Goal: Transaction & Acquisition: Obtain resource

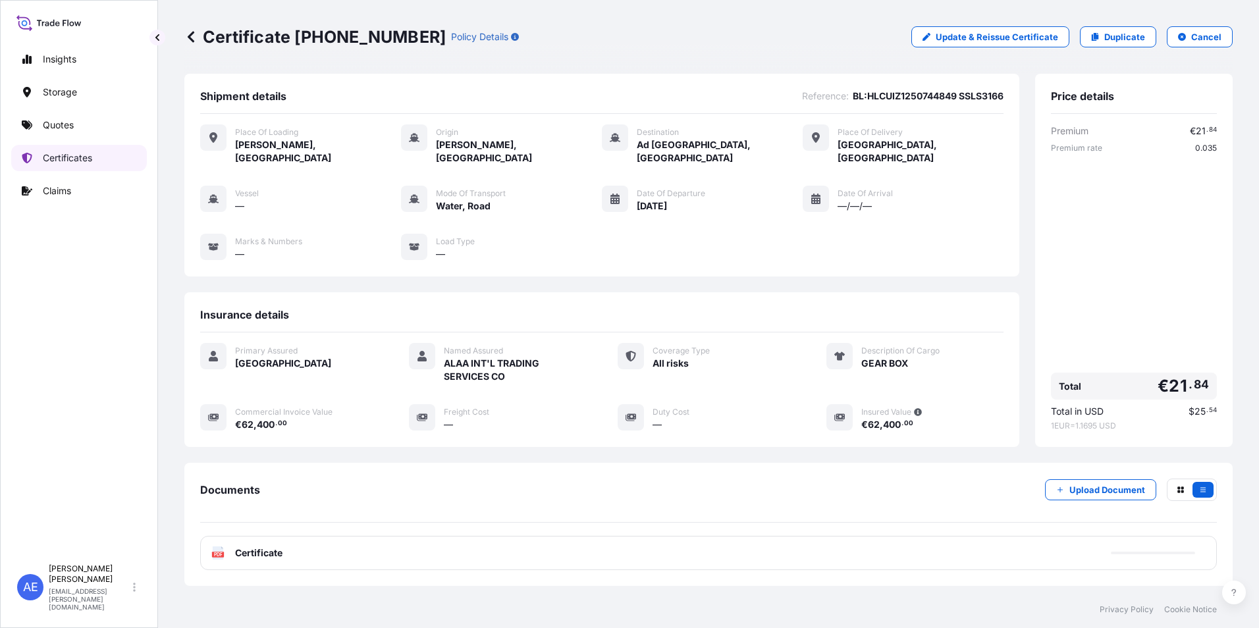
scroll to position [64, 0]
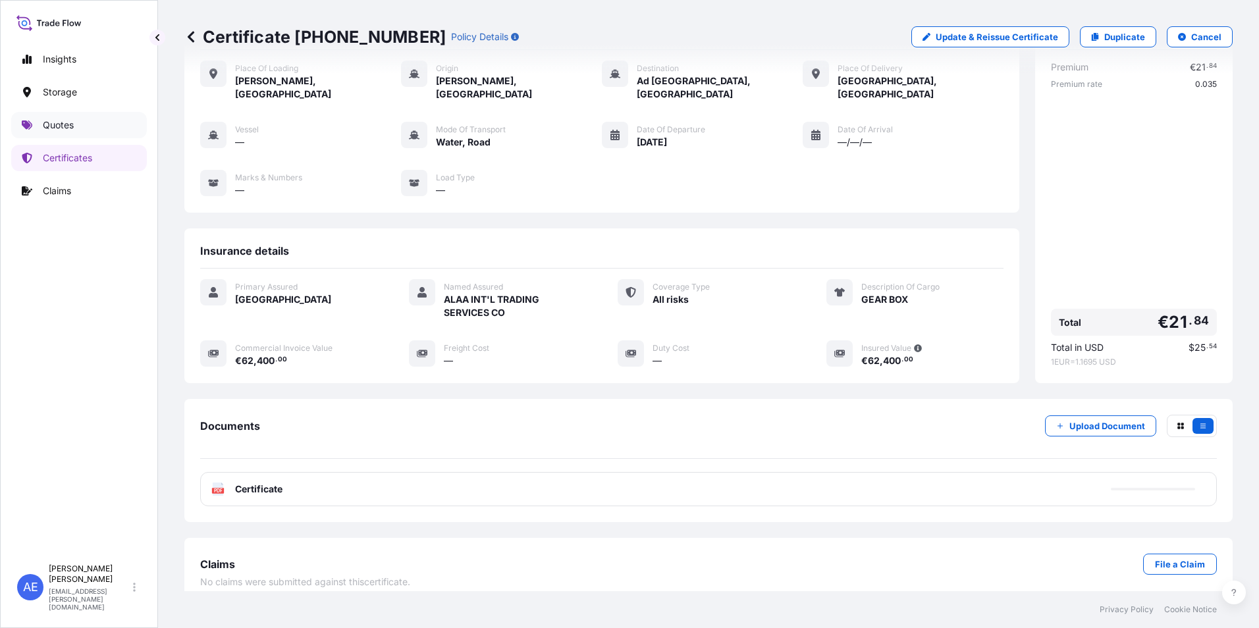
click at [62, 130] on p "Quotes" at bounding box center [58, 125] width 31 height 13
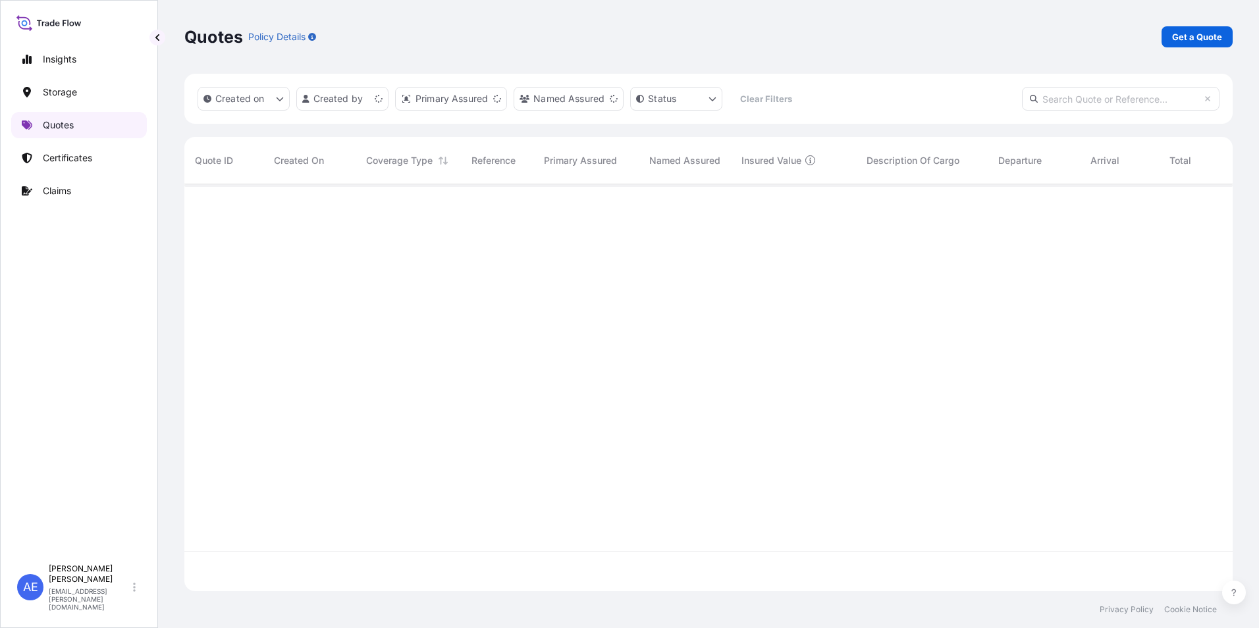
scroll to position [404, 1039]
click at [1196, 36] on p "Get a Quote" at bounding box center [1198, 36] width 50 height 13
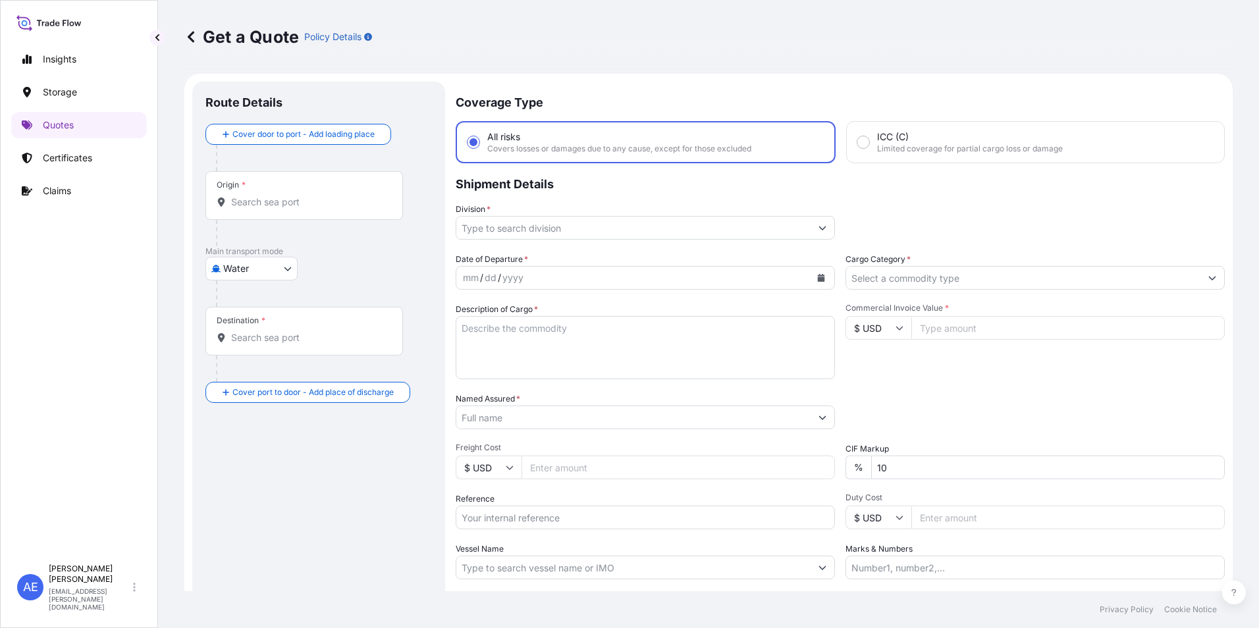
scroll to position [21, 0]
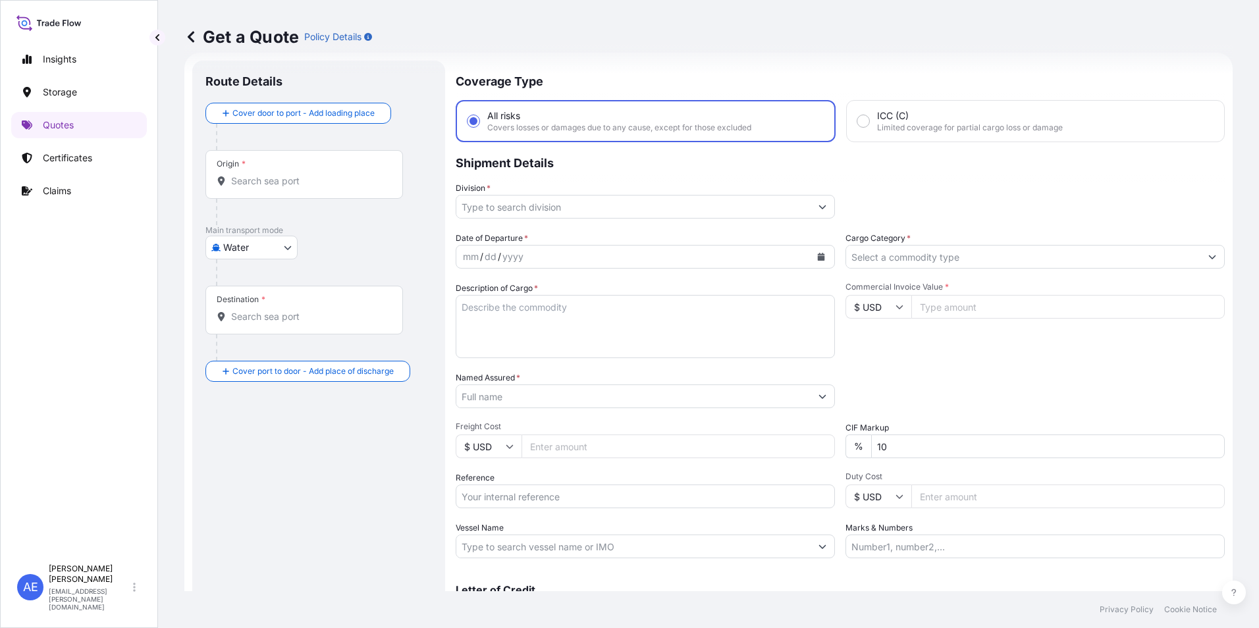
click at [260, 251] on body "Insights Storage Quotes Certificates Claims AE [PERSON_NAME] Samuel [EMAIL_ADDR…" at bounding box center [629, 314] width 1259 height 628
click at [257, 277] on div "Air" at bounding box center [252, 282] width 82 height 24
select select "Air"
click at [273, 178] on div "Origin *" at bounding box center [305, 179] width 198 height 49
click at [273, 180] on input "Origin *" at bounding box center [308, 186] width 155 height 13
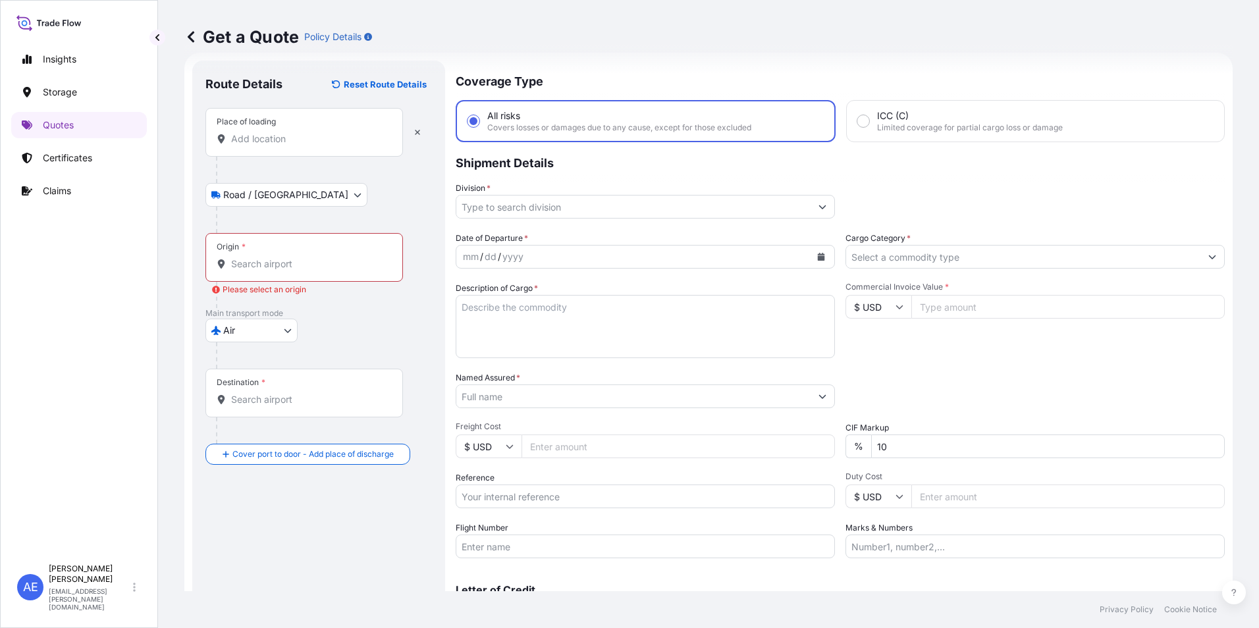
click at [273, 151] on div "Place of loading" at bounding box center [305, 132] width 198 height 49
click at [273, 146] on input "Place of loading" at bounding box center [308, 138] width 155 height 13
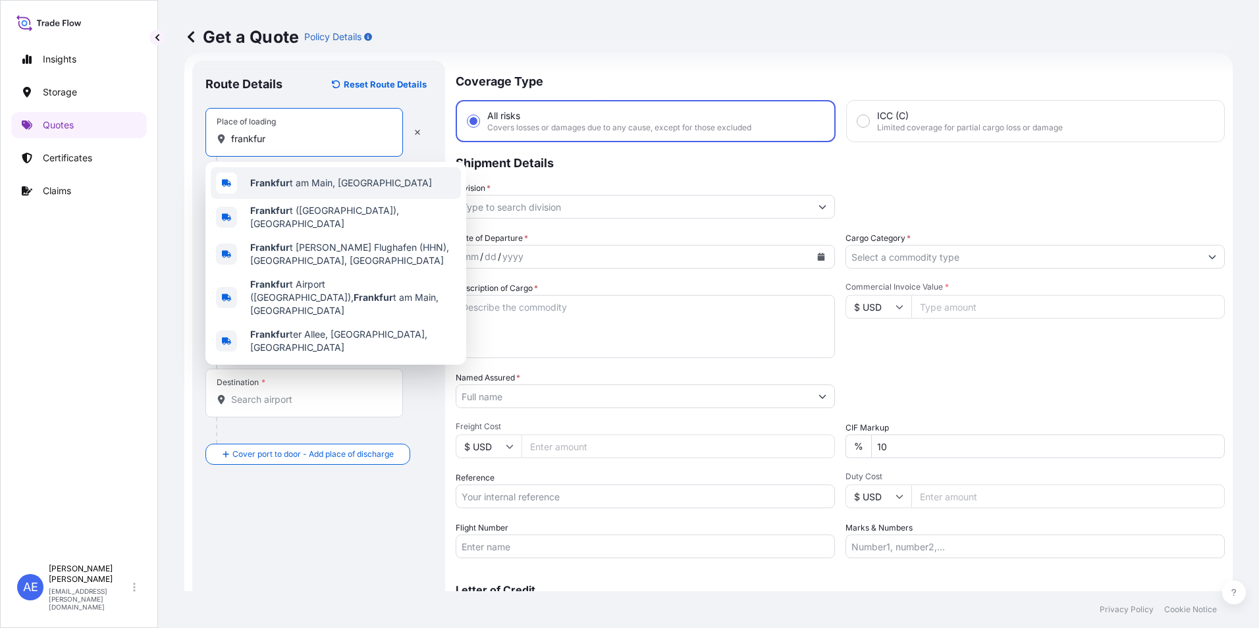
click at [282, 179] on b "Frankfur" at bounding box center [270, 182] width 40 height 11
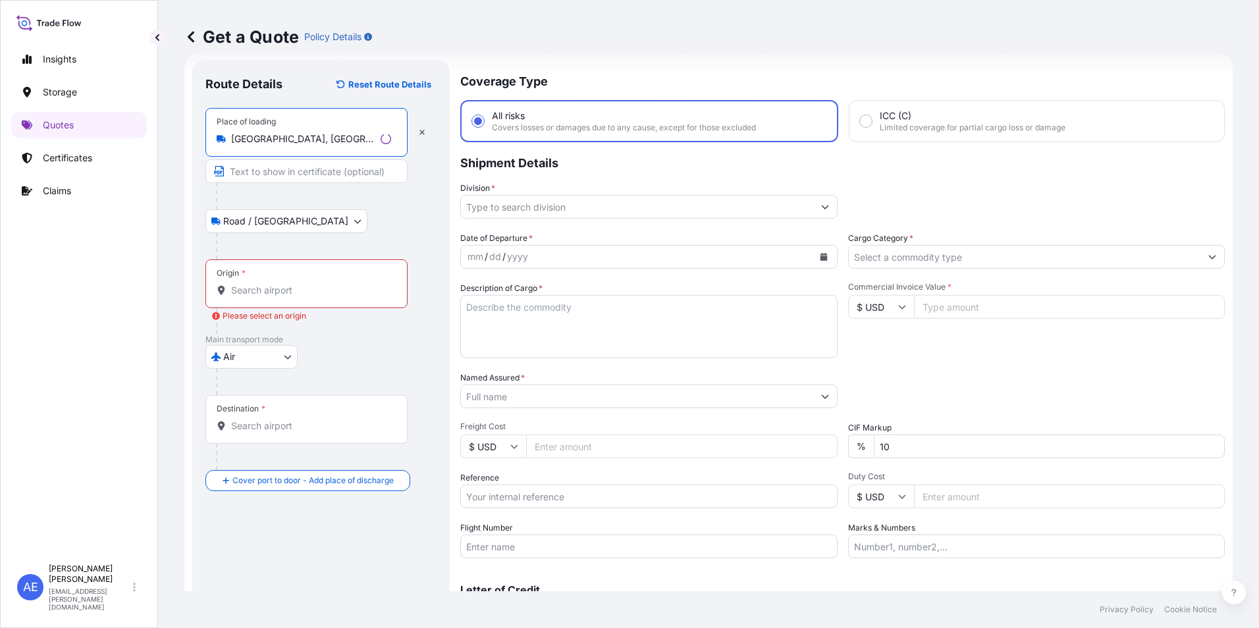
type input "[GEOGRAPHIC_DATA], [GEOGRAPHIC_DATA]"
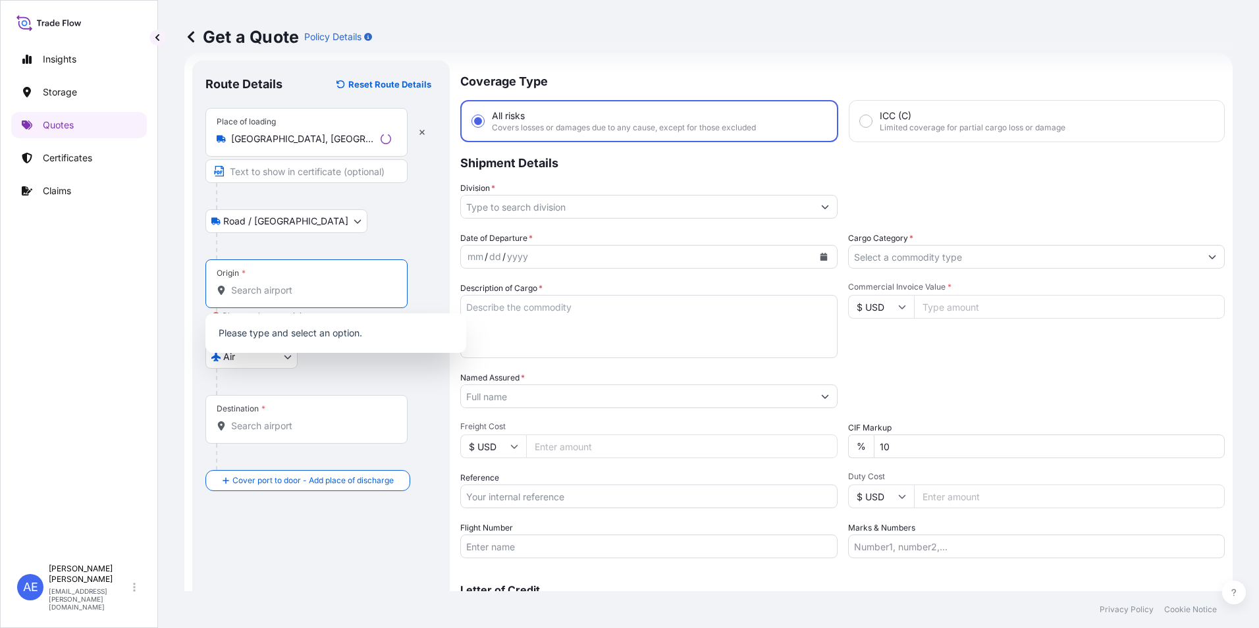
click at [266, 290] on input "Origin * Please select an origin" at bounding box center [311, 290] width 160 height 13
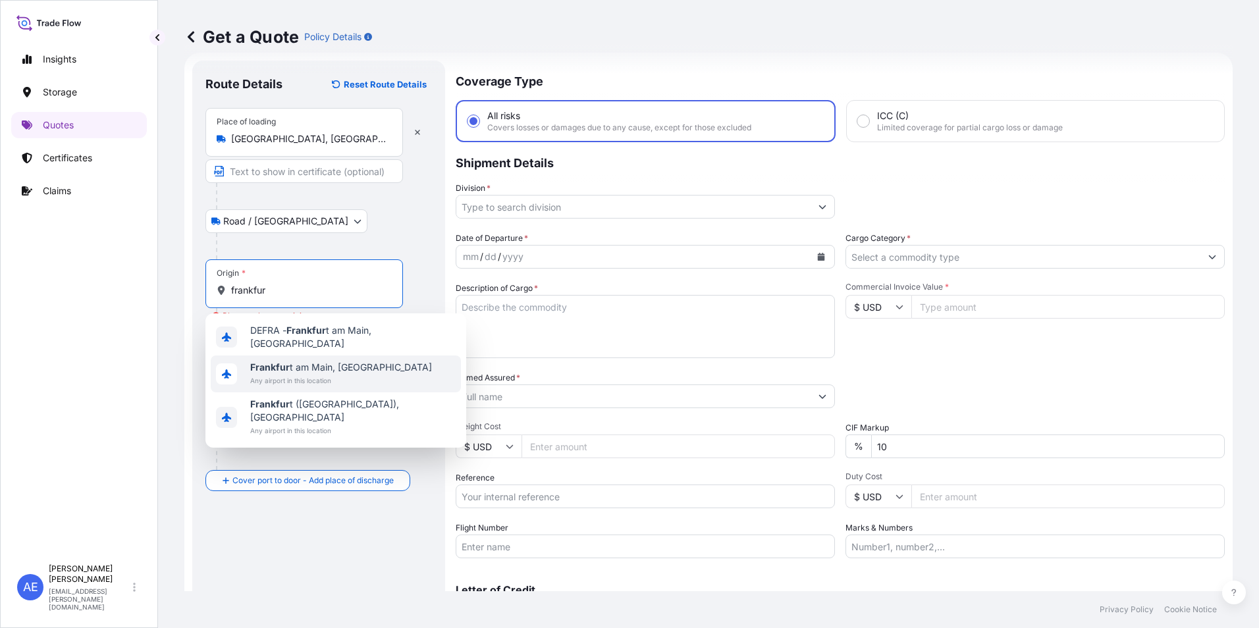
click at [293, 366] on span "Frankfur [GEOGRAPHIC_DATA], [GEOGRAPHIC_DATA]" at bounding box center [341, 367] width 182 height 13
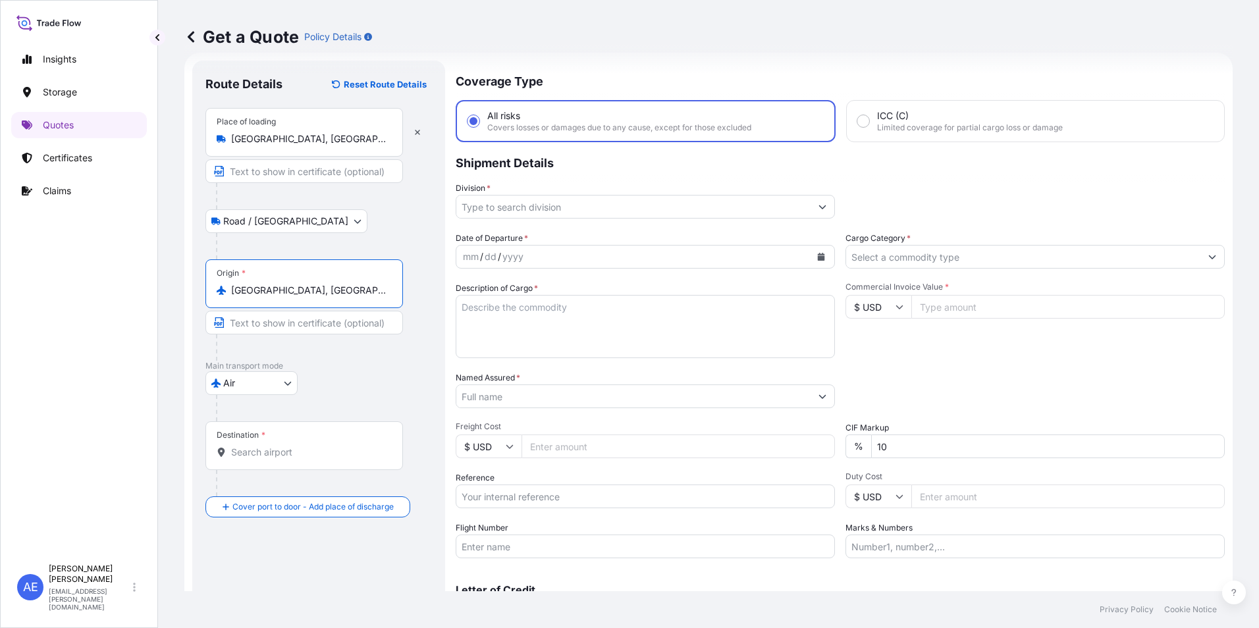
type input "[GEOGRAPHIC_DATA], [GEOGRAPHIC_DATA]"
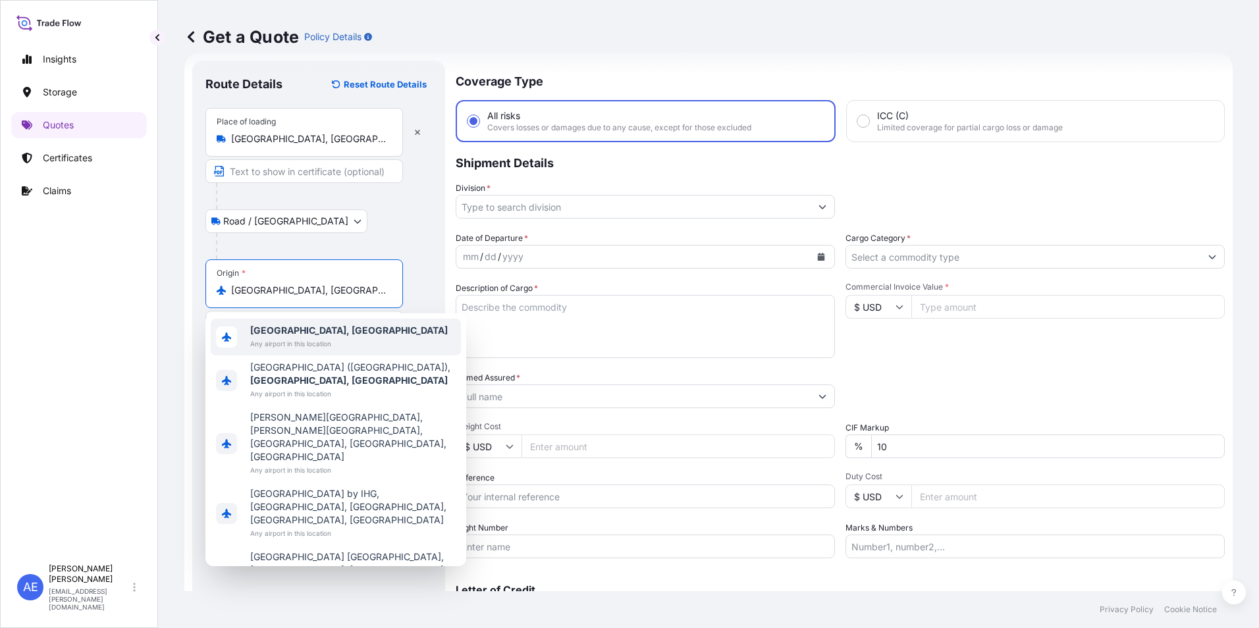
click at [283, 330] on b "[GEOGRAPHIC_DATA], [GEOGRAPHIC_DATA]" at bounding box center [349, 330] width 198 height 11
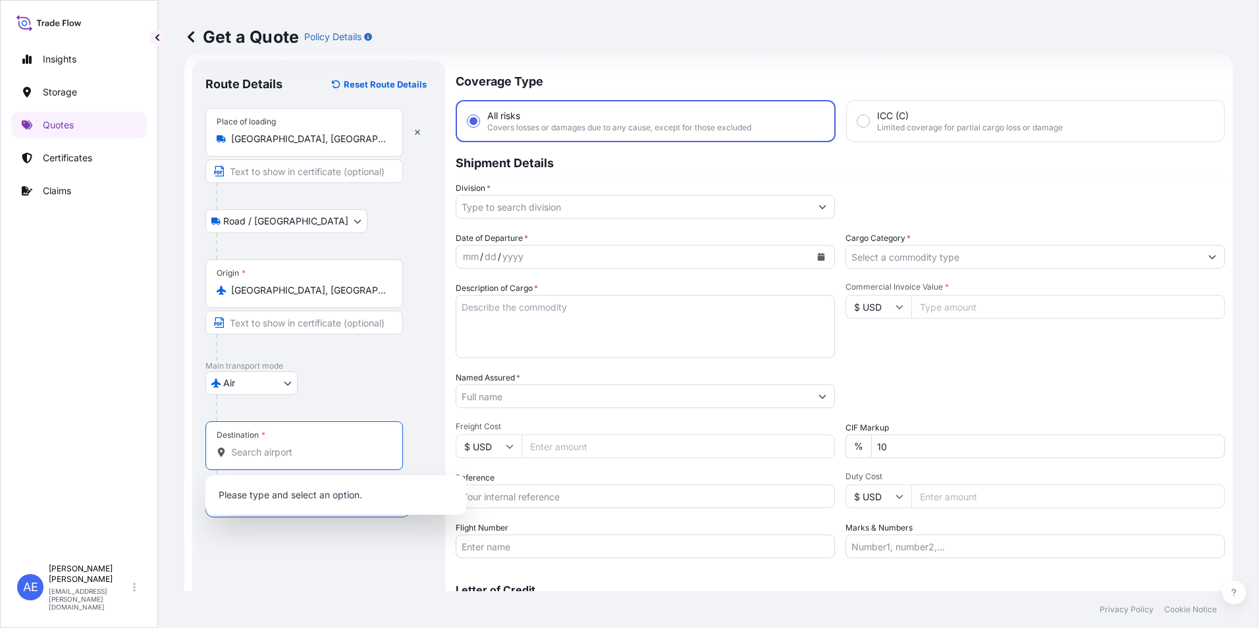
click at [283, 450] on input "Destination *" at bounding box center [308, 452] width 155 height 13
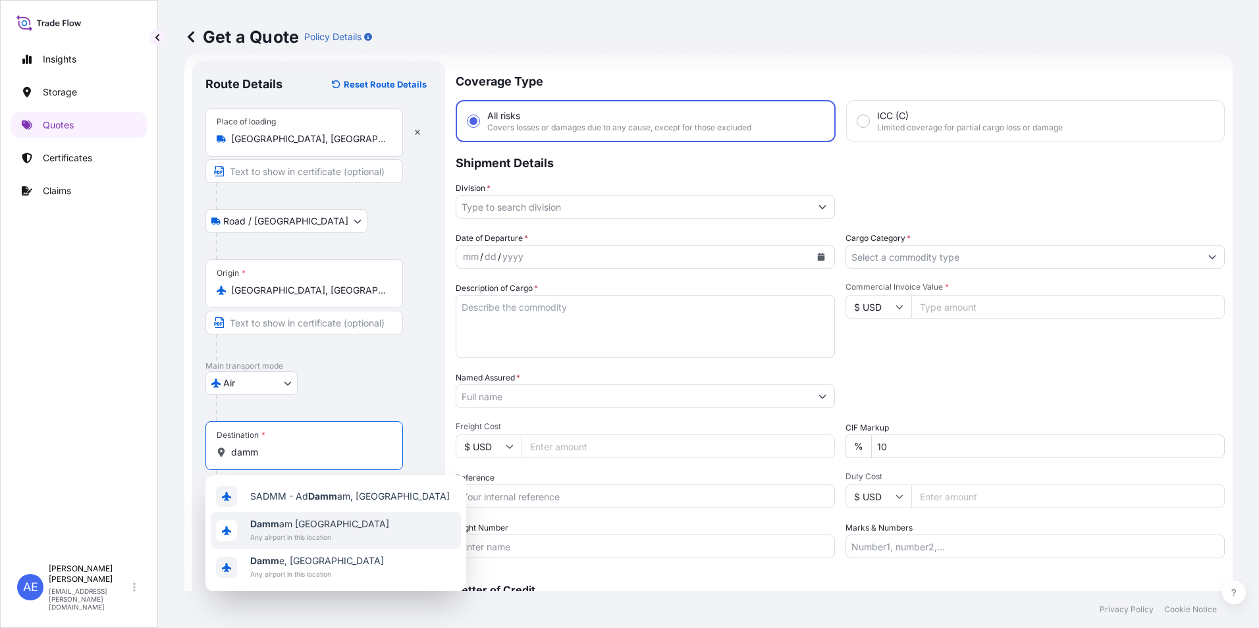
click at [345, 529] on span "Damm am [GEOGRAPHIC_DATA]" at bounding box center [319, 524] width 139 height 13
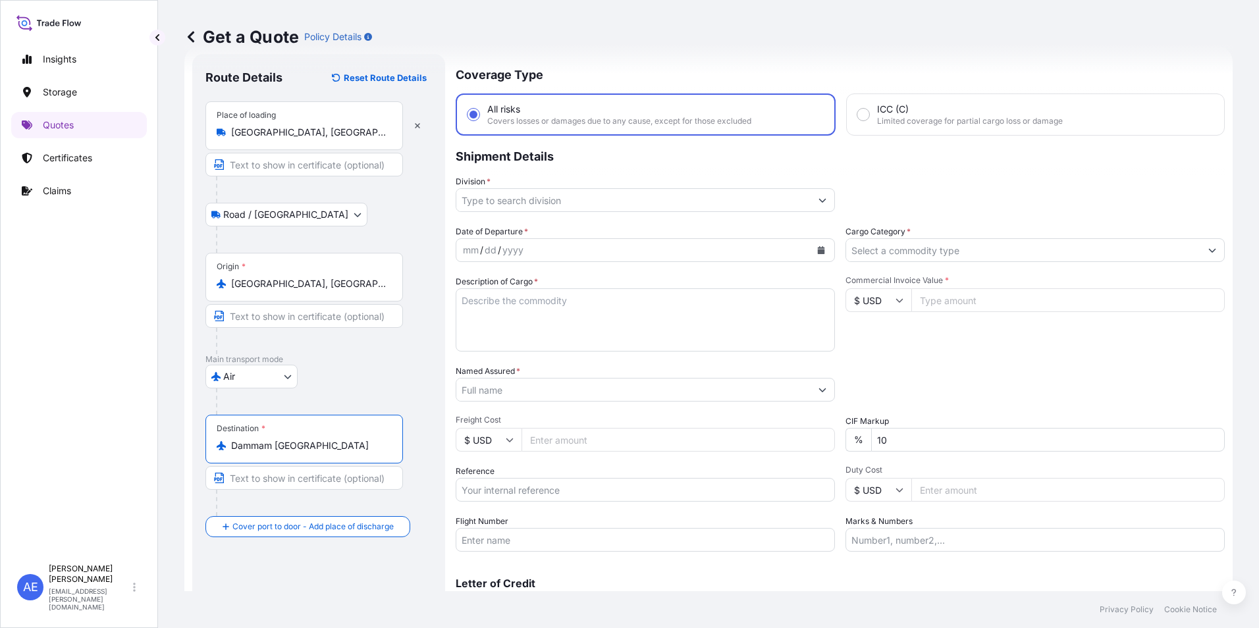
scroll to position [94, 0]
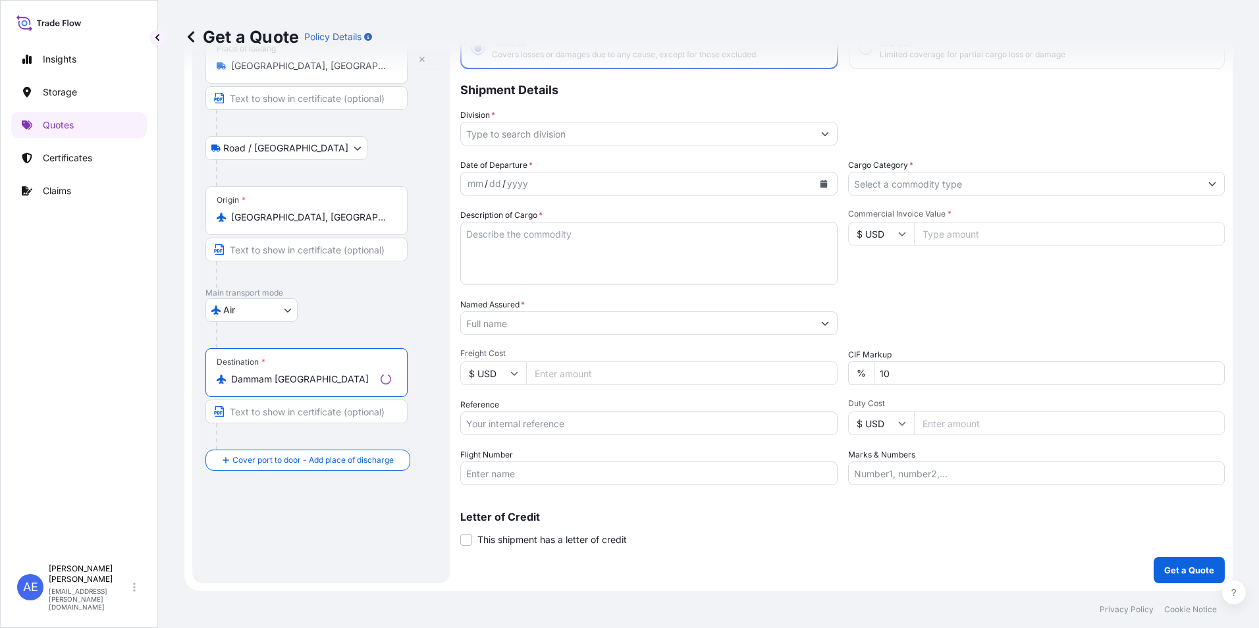
type input "Dammam [GEOGRAPHIC_DATA]"
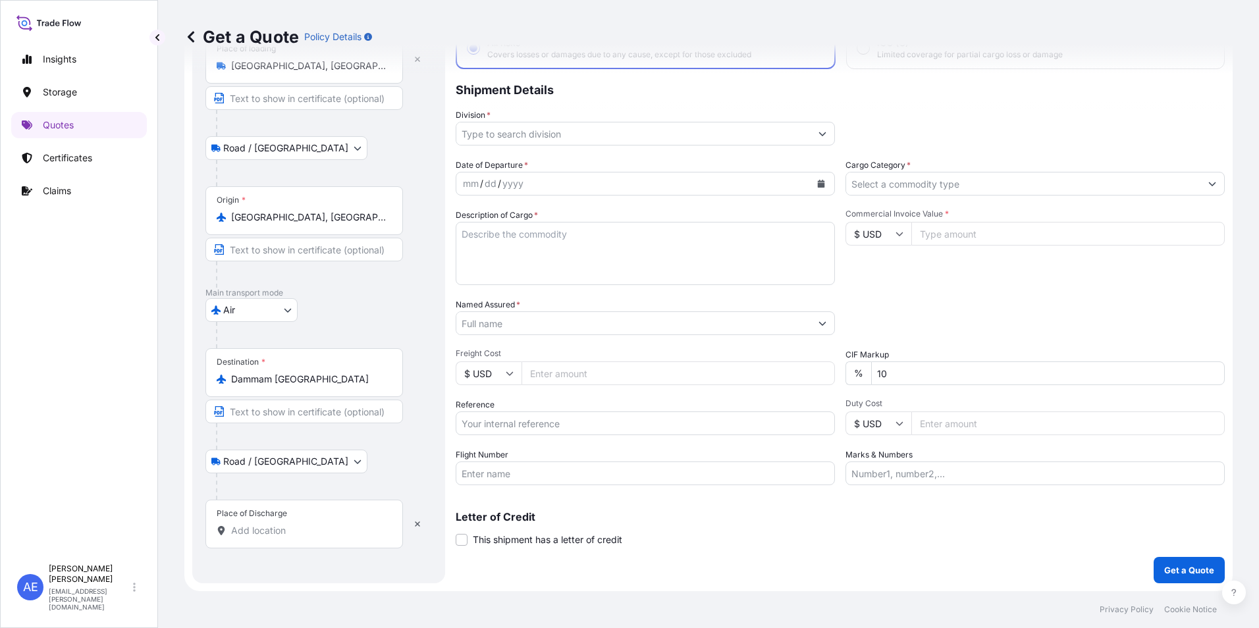
click at [272, 524] on input "Place of Discharge" at bounding box center [308, 530] width 155 height 13
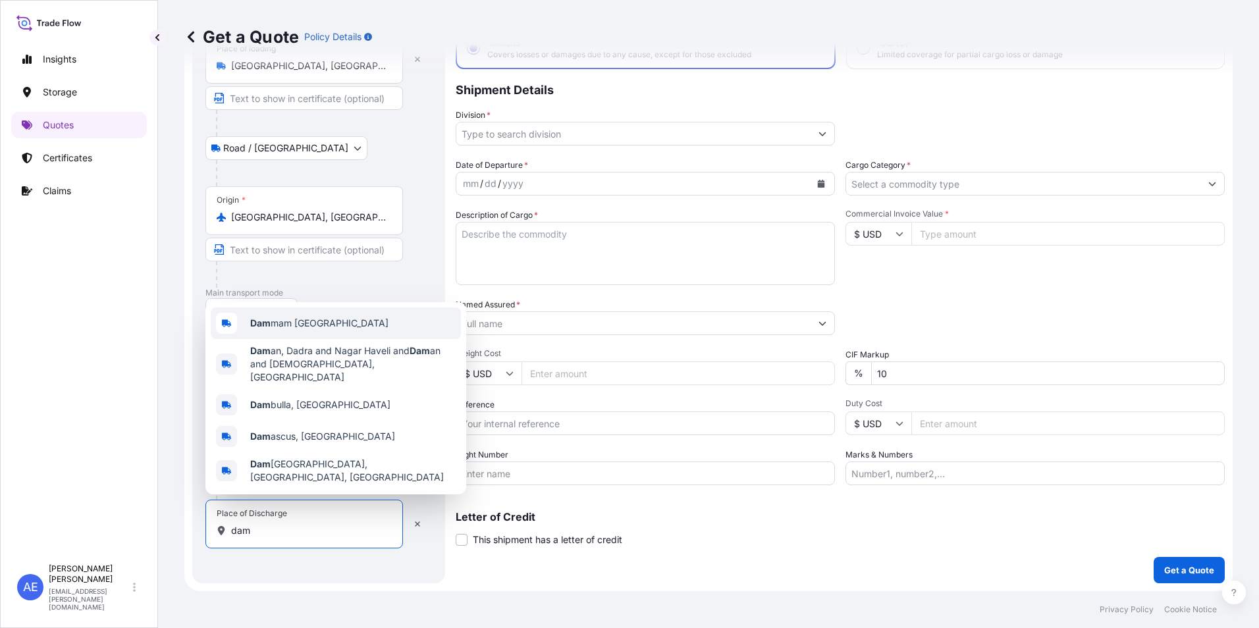
click at [281, 339] on div "Dam mam [GEOGRAPHIC_DATA]" at bounding box center [336, 324] width 250 height 32
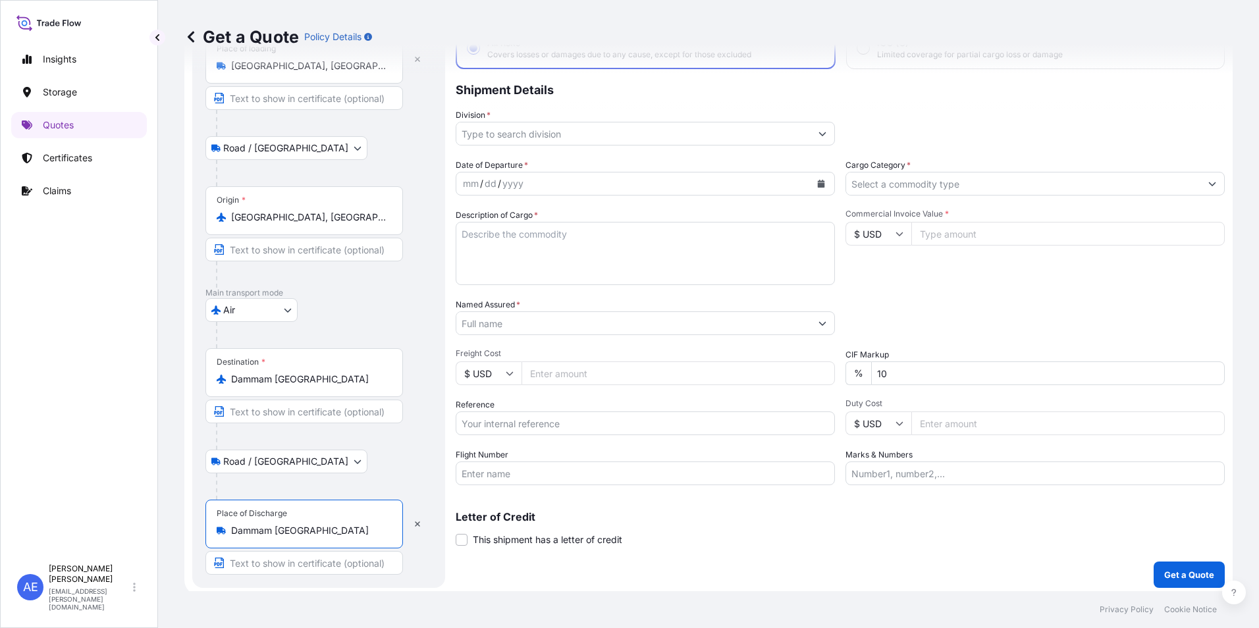
type input "Dammam [GEOGRAPHIC_DATA]"
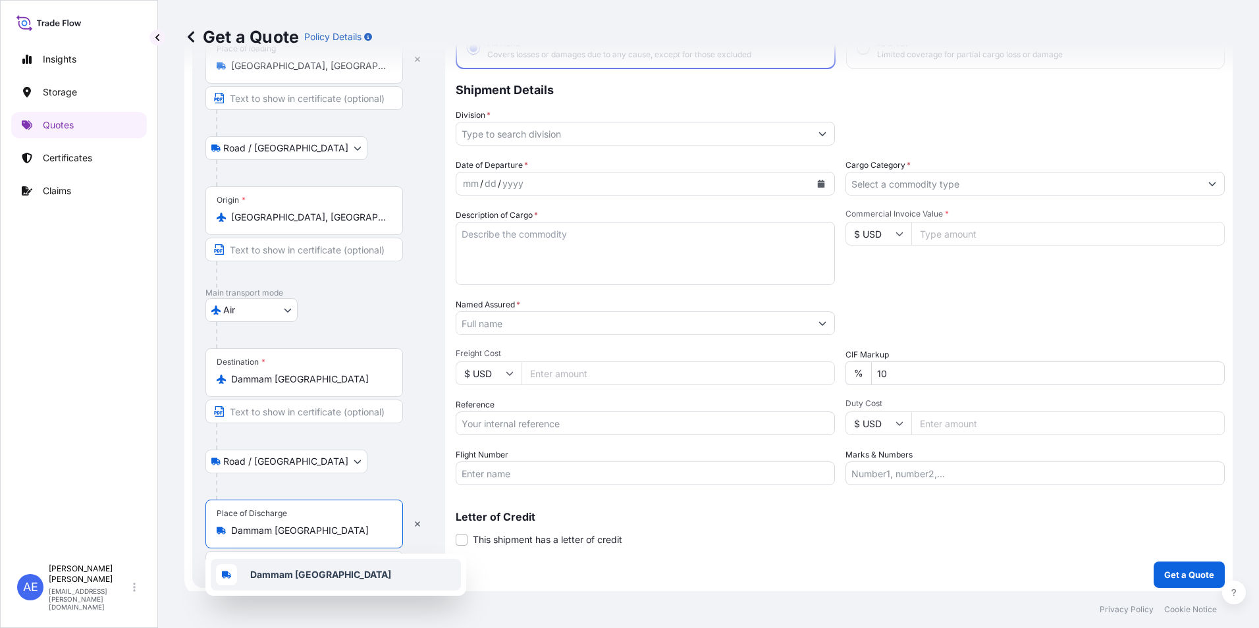
click at [588, 189] on div "mm / dd / yyyy" at bounding box center [633, 184] width 354 height 24
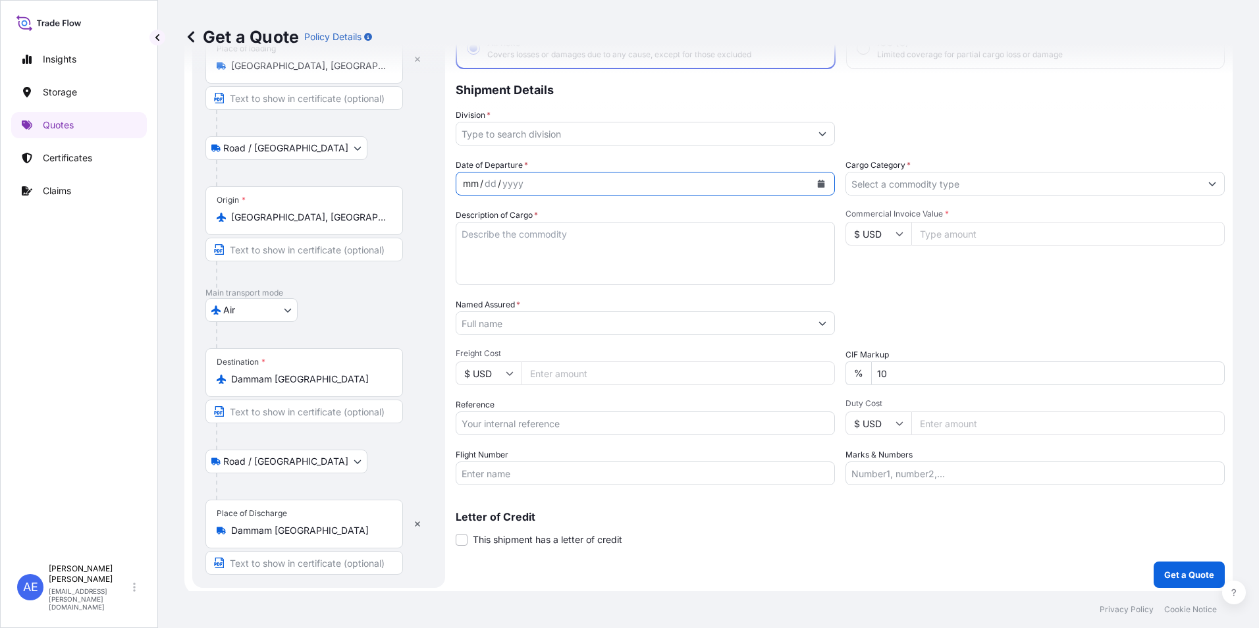
click at [814, 188] on button "Calendar" at bounding box center [821, 183] width 21 height 21
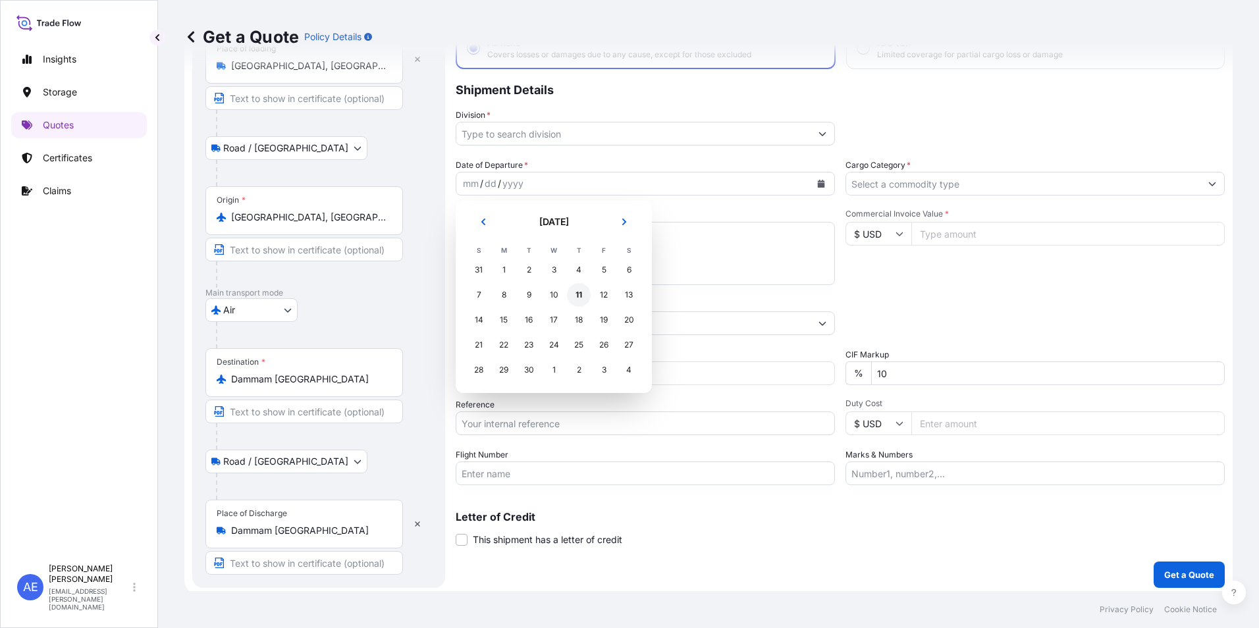
click at [577, 296] on div "11" at bounding box center [579, 295] width 24 height 24
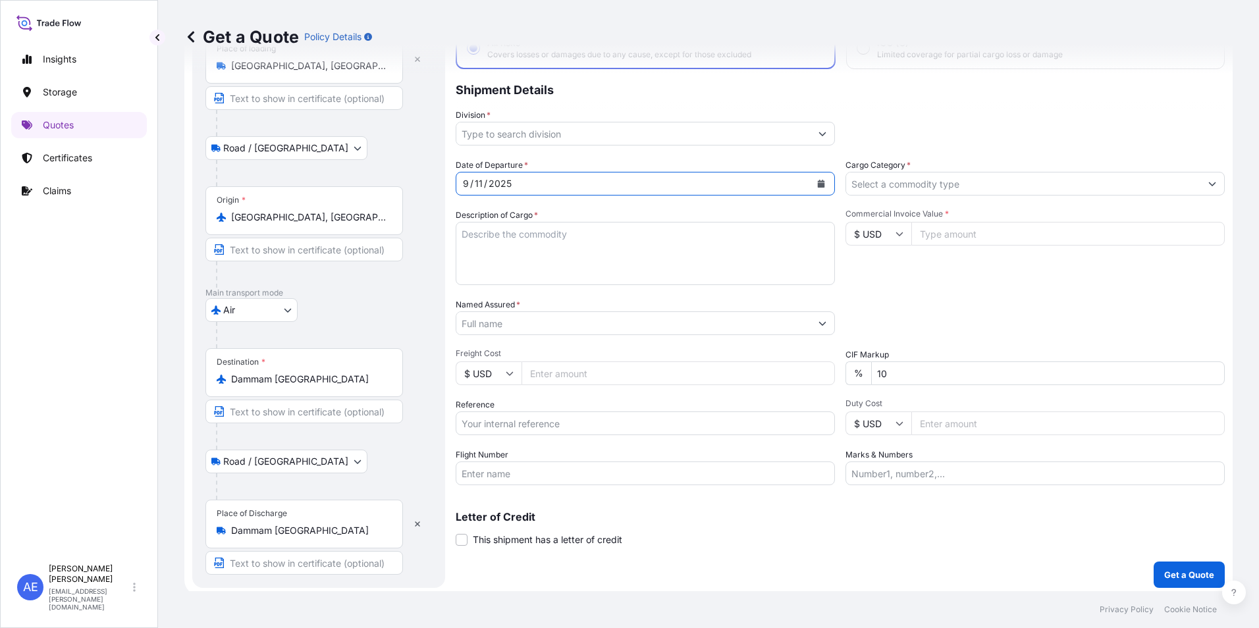
click at [700, 134] on input "Division *" at bounding box center [633, 134] width 354 height 24
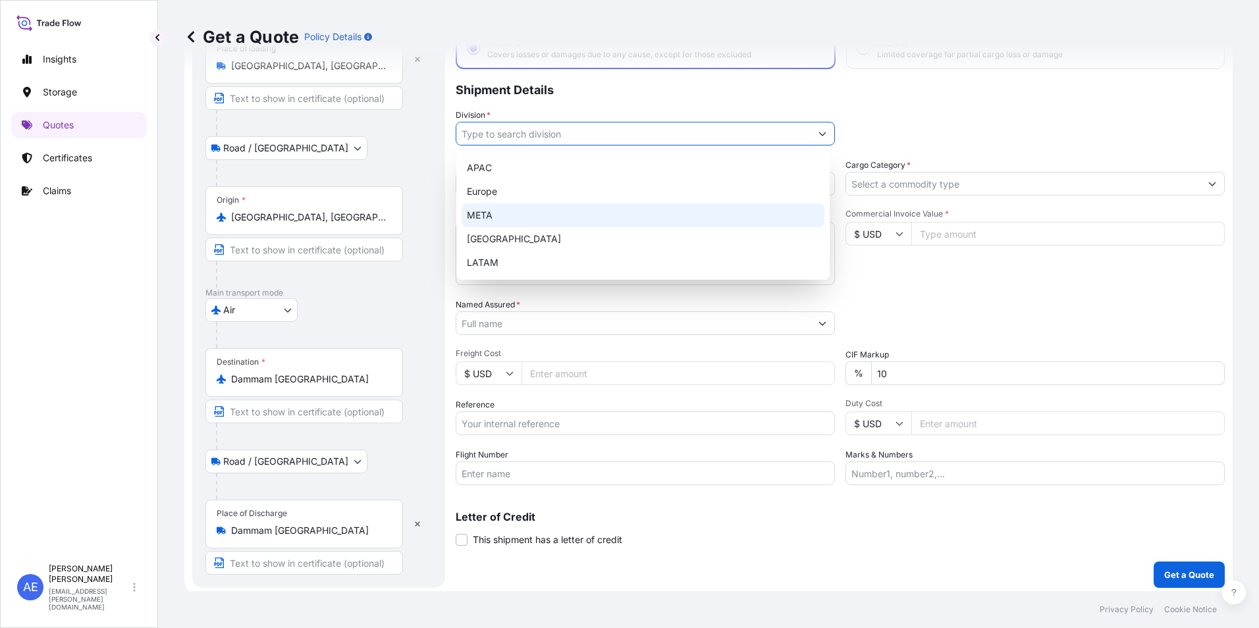
click at [515, 210] on div "META" at bounding box center [643, 216] width 363 height 24
type input "META"
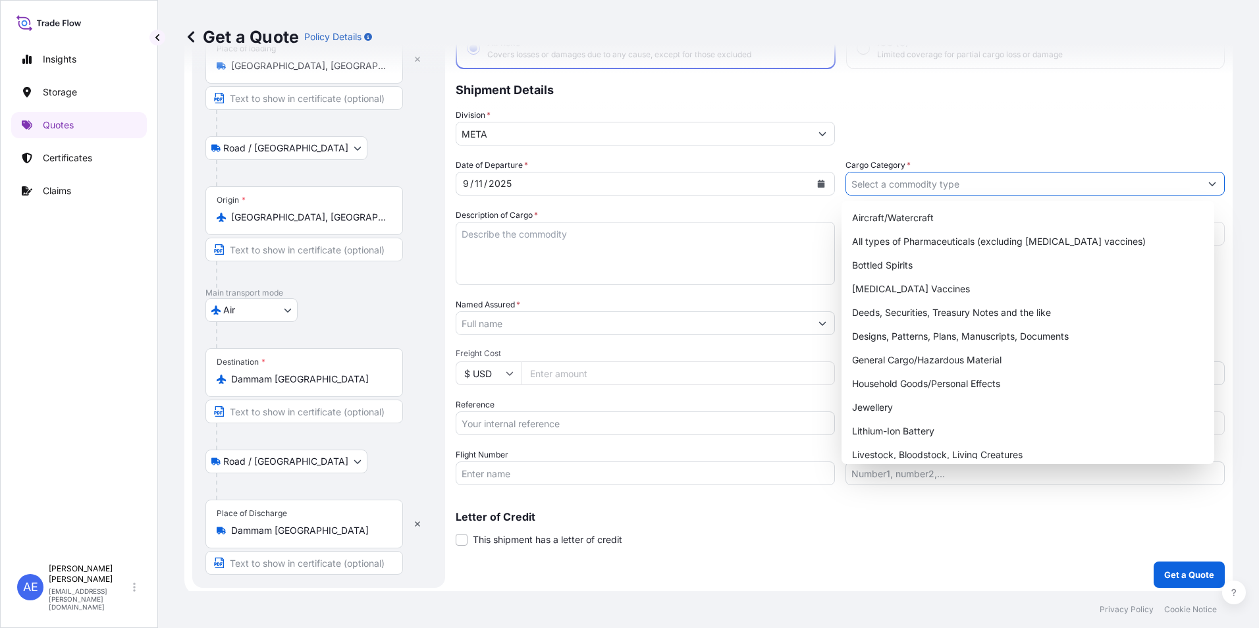
click at [912, 190] on input "Cargo Category *" at bounding box center [1023, 184] width 354 height 24
click at [945, 356] on div "General Cargo/Hazardous Material" at bounding box center [1028, 360] width 363 height 24
click at [935, 383] on div "Household Goods/Personal Effects" at bounding box center [1028, 384] width 363 height 24
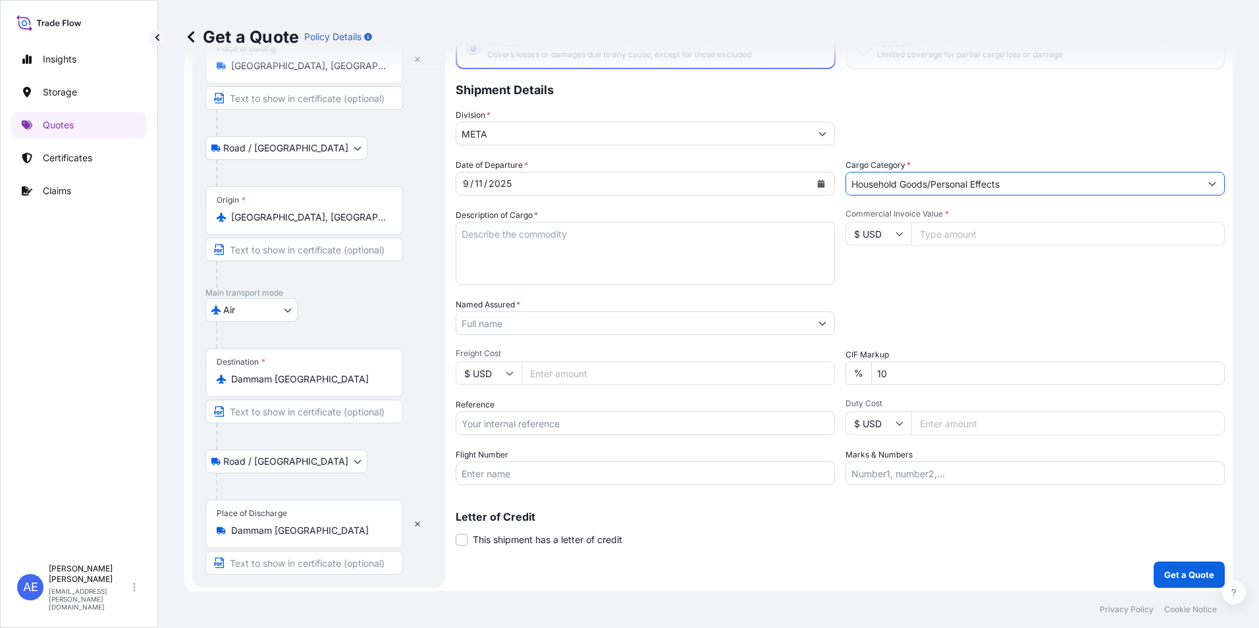
click at [936, 180] on input "Household Goods/Personal Effects" at bounding box center [1023, 184] width 354 height 24
click at [933, 184] on input "Household Goods/Personal Effects" at bounding box center [1023, 184] width 354 height 24
click at [1082, 186] on input "Household Goods/Personal Effects" at bounding box center [1023, 184] width 354 height 24
click at [1209, 186] on icon "Show suggestions" at bounding box center [1213, 184] width 8 height 8
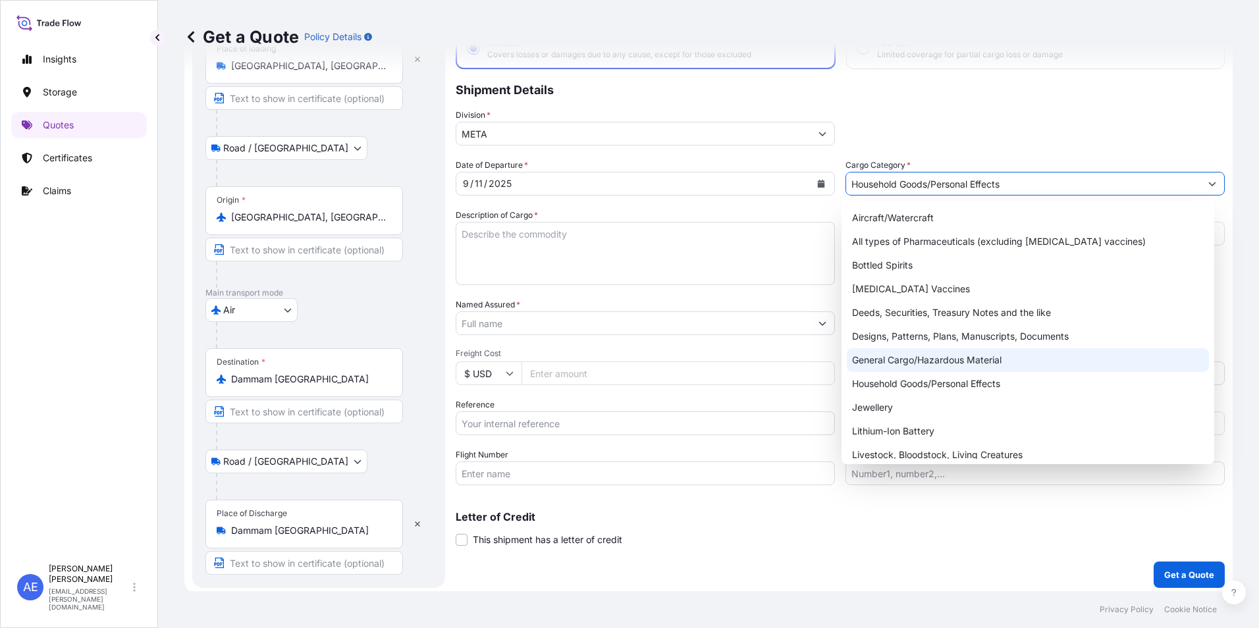
click at [997, 366] on div "General Cargo/Hazardous Material" at bounding box center [1028, 360] width 363 height 24
type input "General Cargo/Hazardous Material"
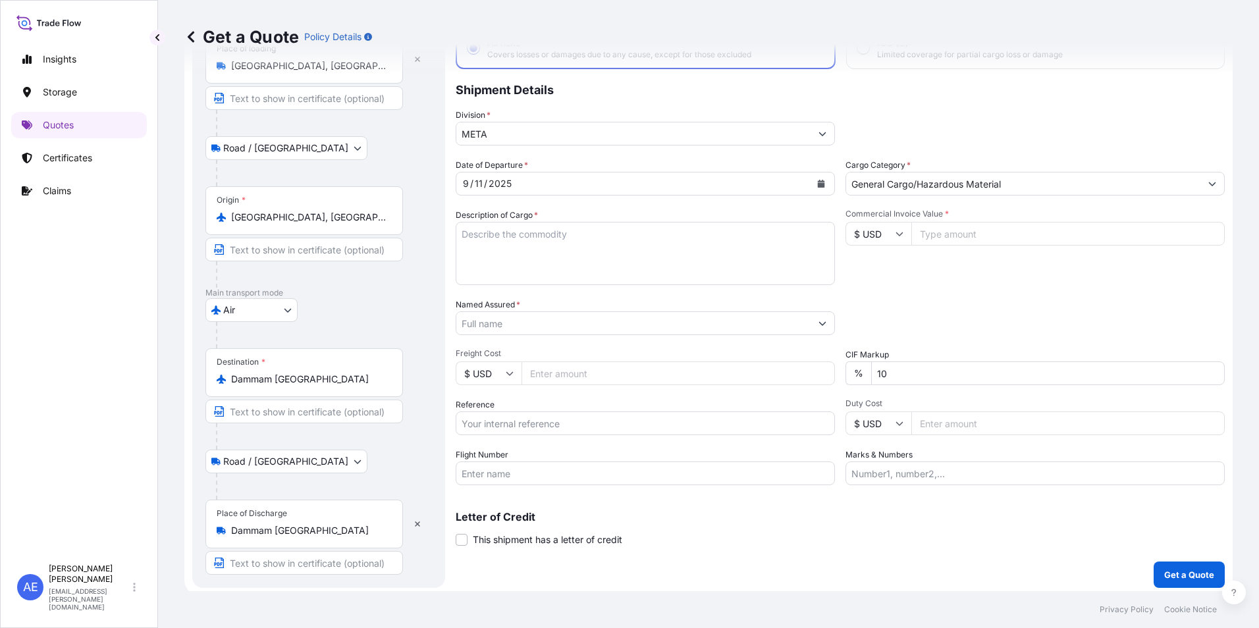
click at [948, 235] on input "Commercial Invoice Value *" at bounding box center [1069, 234] width 314 height 24
paste input "58269.34"
type input "58269.34"
click at [897, 234] on icon at bounding box center [900, 235] width 7 height 4
click at [858, 273] on div "€ EUR" at bounding box center [873, 270] width 55 height 25
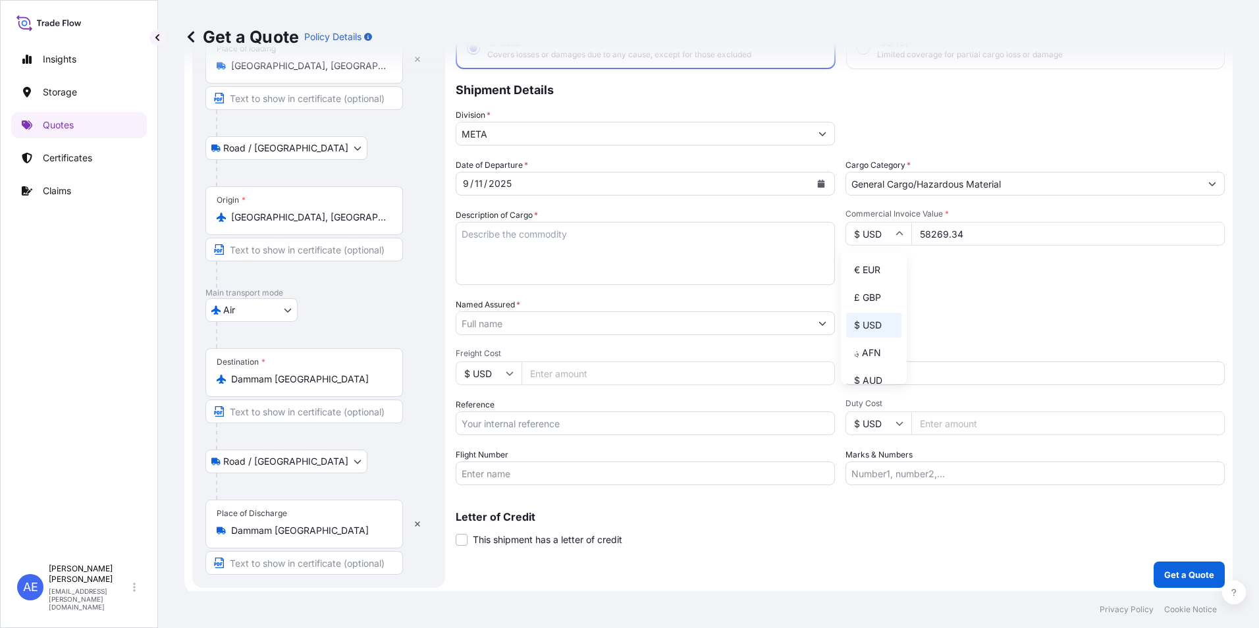
type input "€ EUR"
click at [540, 244] on textarea "Description of Cargo *" at bounding box center [645, 253] width 379 height 63
paste textarea "SA 07.6 multi-turn actuator"
type textarea "SA 07.6 multi-turn actuator"
click at [543, 325] on input "Named Assured *" at bounding box center [633, 324] width 354 height 24
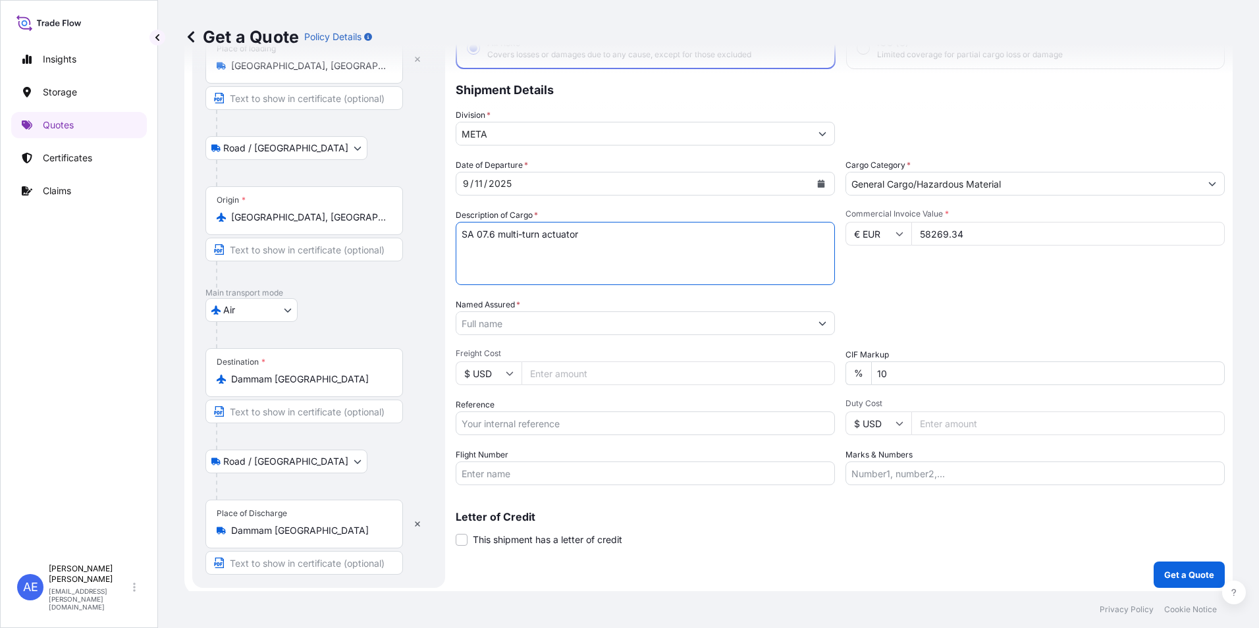
paste input "Auma"
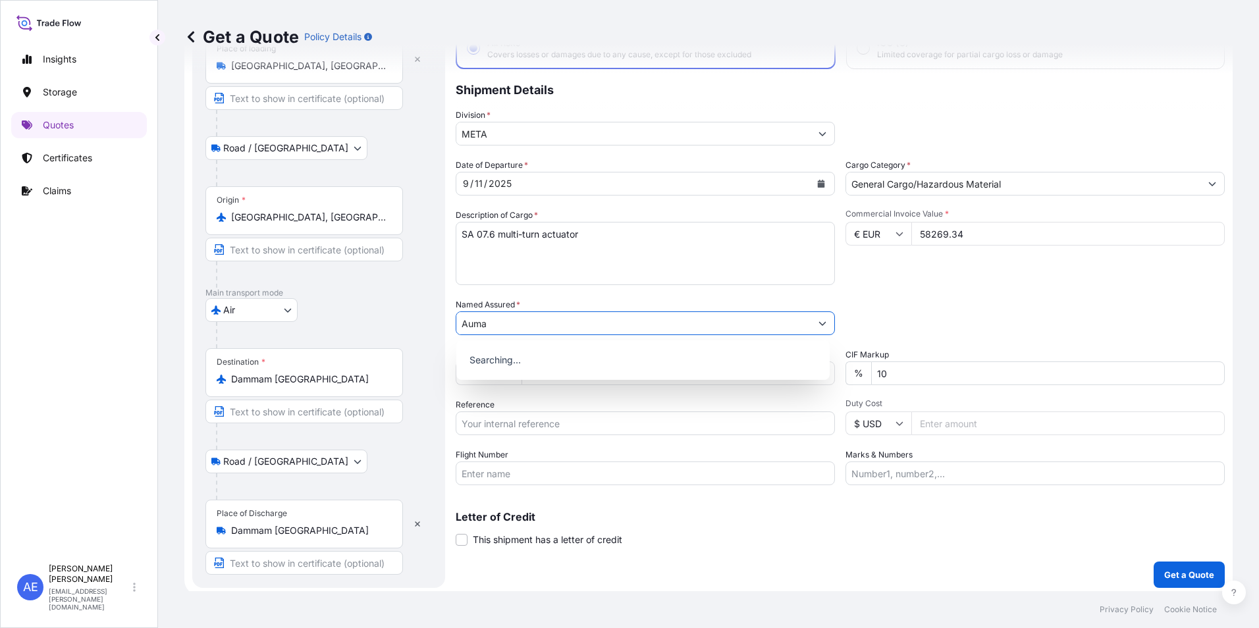
type input "Auma"
click at [1014, 302] on div "Packing Category Type to search a container mode Please select a primary mode o…" at bounding box center [1035, 316] width 379 height 37
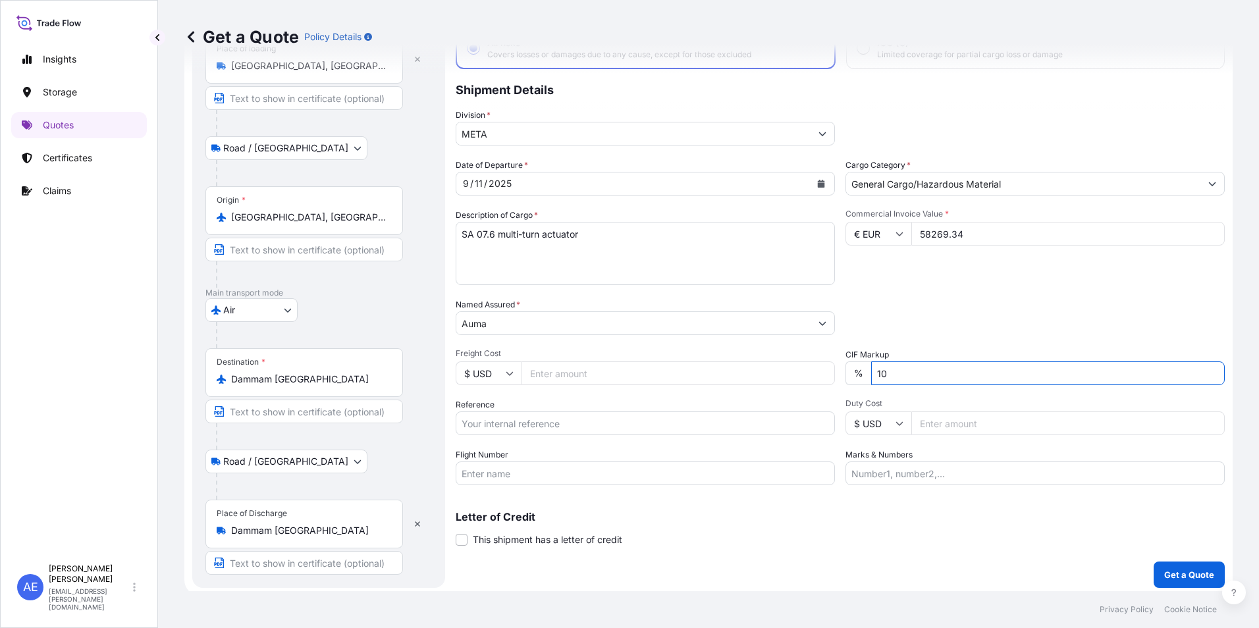
drag, startPoint x: 958, startPoint y: 372, endPoint x: 181, endPoint y: 485, distance: 785.5
click at [400, 429] on form "Route Details Reset Route Details Place of loading [GEOGRAPHIC_DATA], [GEOGRAPH…" at bounding box center [708, 288] width 1049 height 617
type input "0"
click at [577, 430] on input "Reference" at bounding box center [645, 424] width 379 height 24
paste input "SSLS3134"
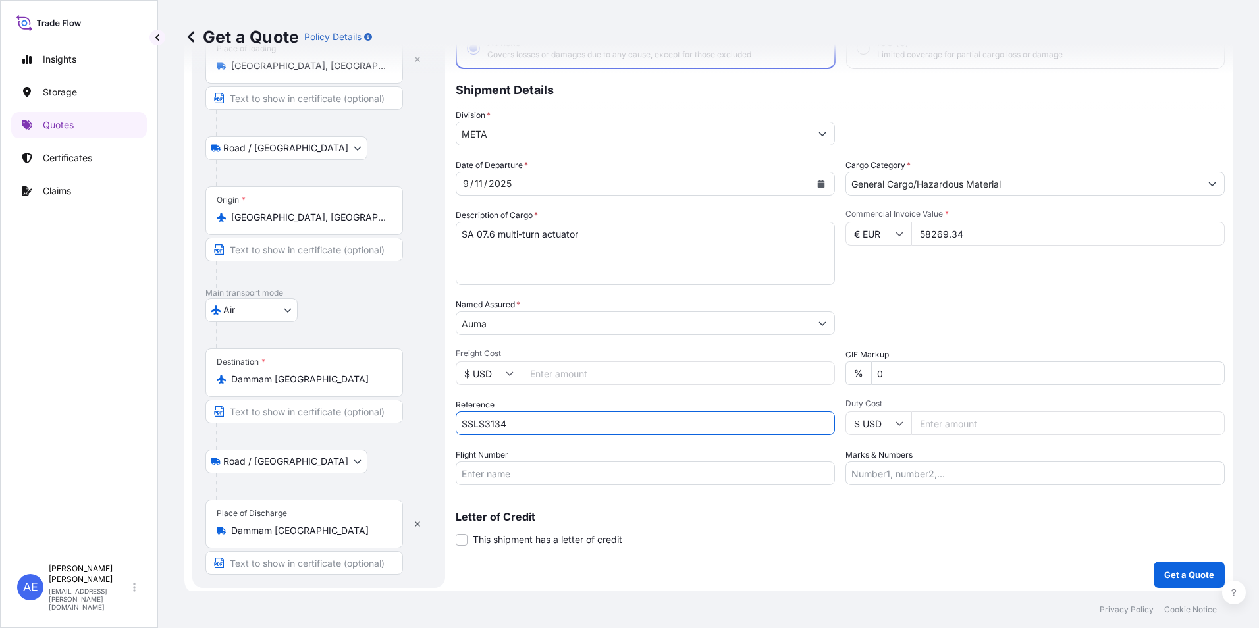
type input "SSLS3134"
click at [981, 316] on div "Packing Category Type to search a container mode Please select a primary mode o…" at bounding box center [1035, 316] width 379 height 37
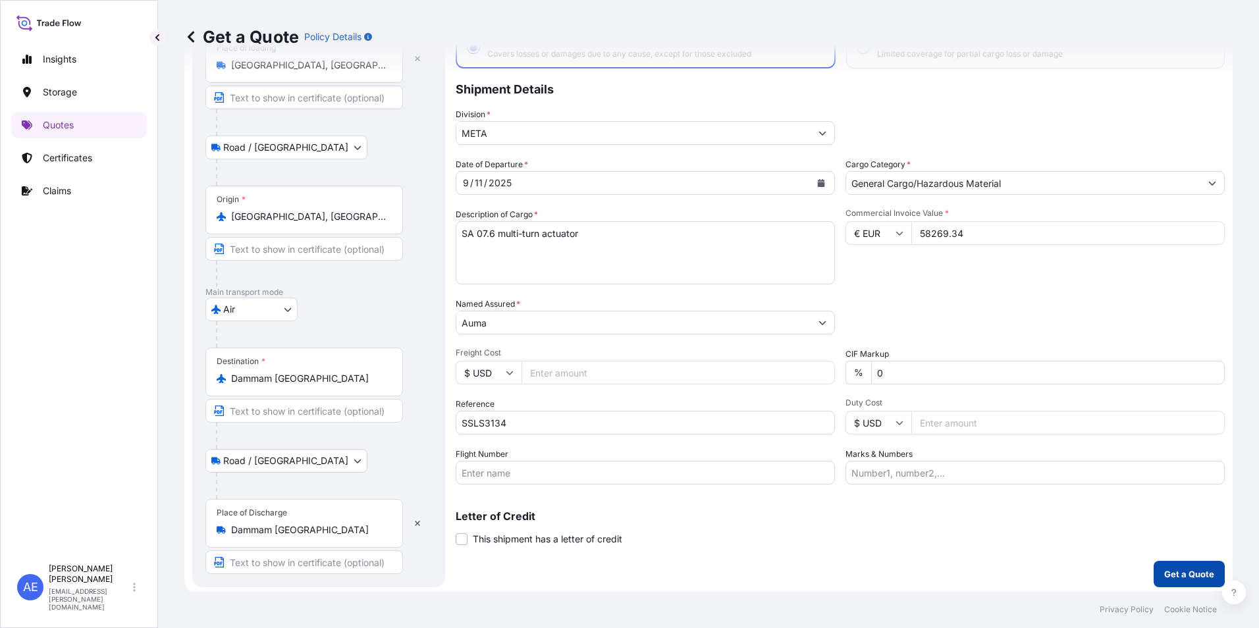
scroll to position [99, 0]
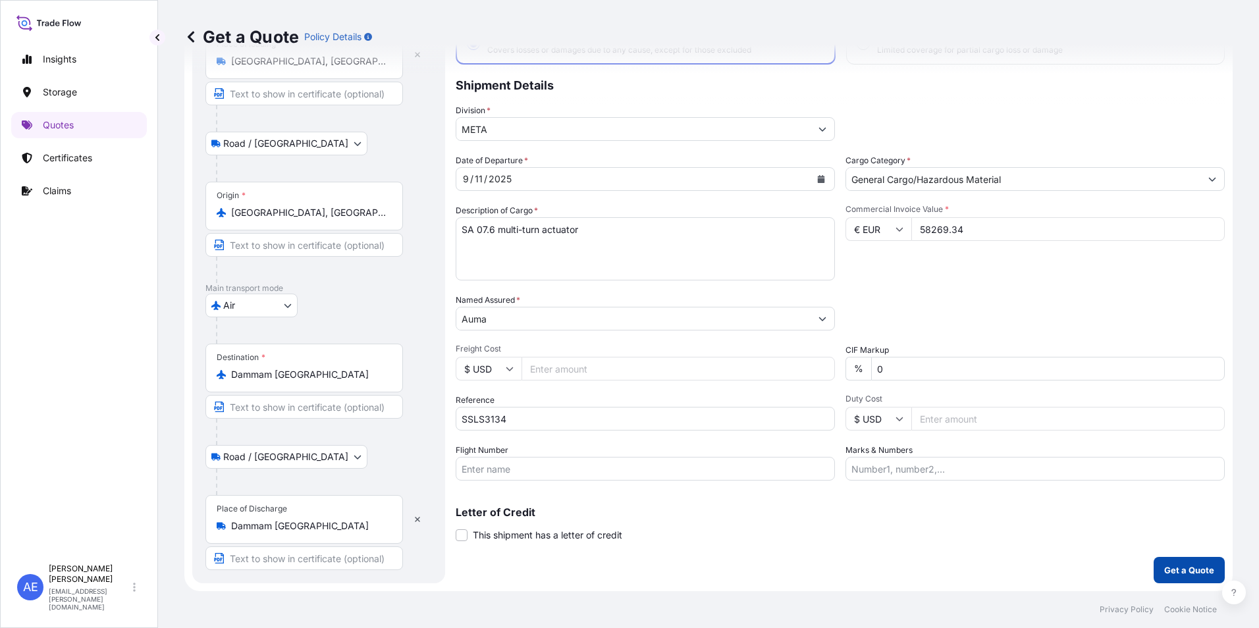
click at [1174, 583] on button "Get a Quote" at bounding box center [1189, 570] width 71 height 26
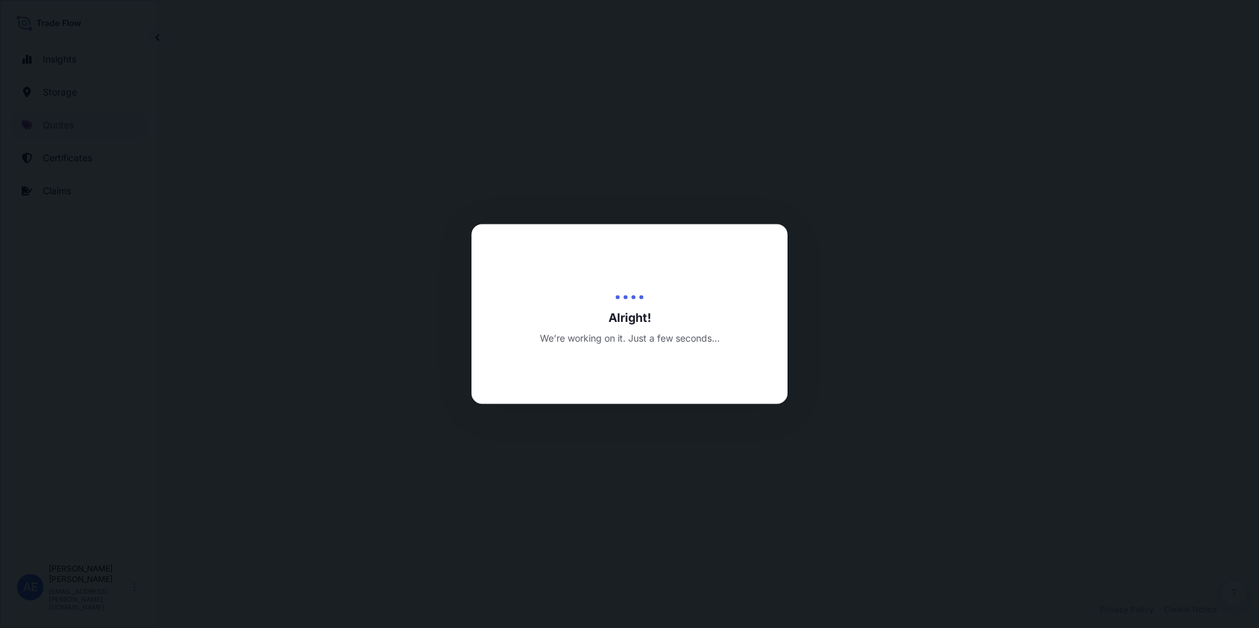
select select "Road / [GEOGRAPHIC_DATA]"
select select "Air"
select select "Road / [GEOGRAPHIC_DATA]"
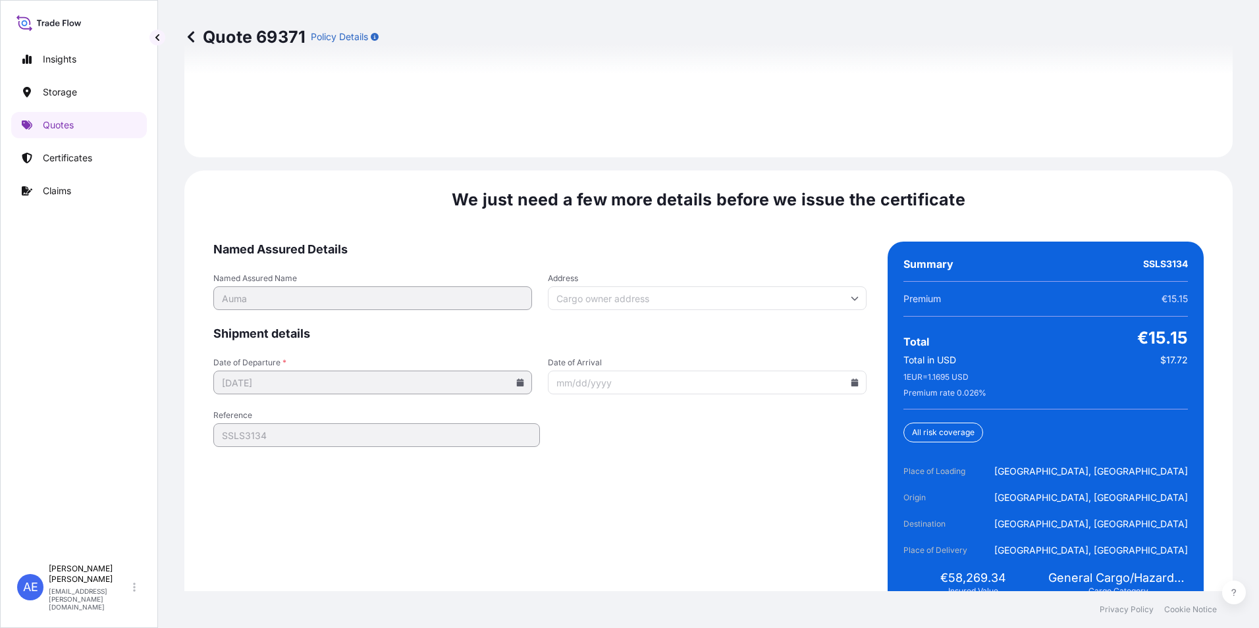
scroll to position [2029, 0]
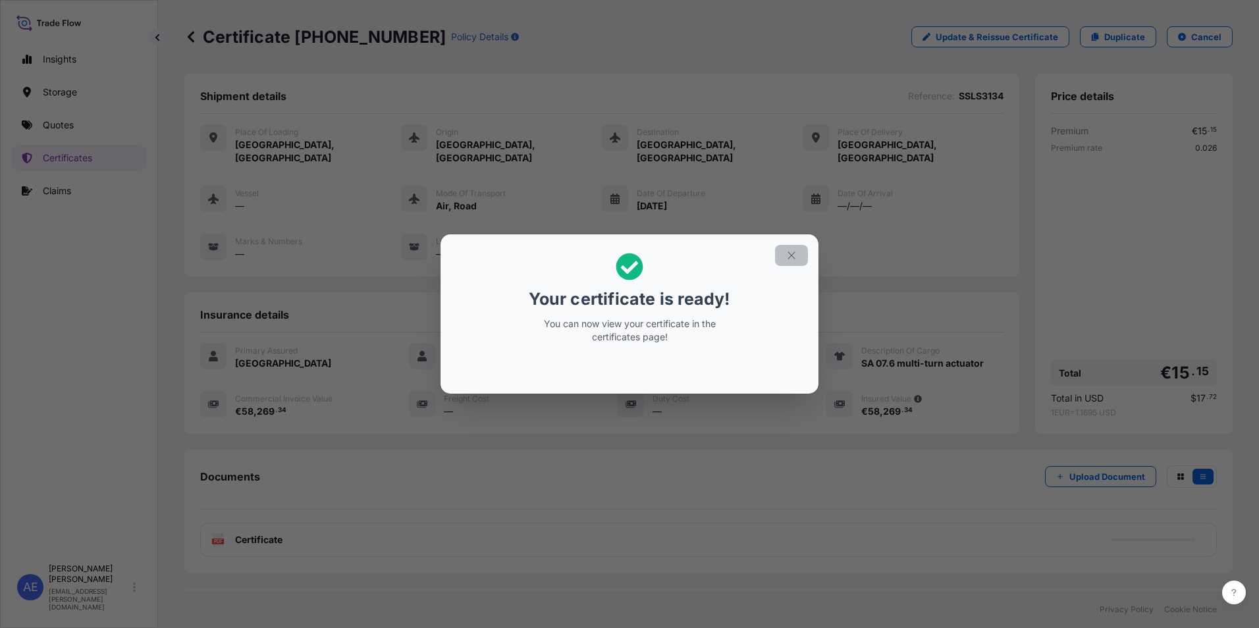
click at [794, 256] on icon "button" at bounding box center [792, 256] width 12 height 12
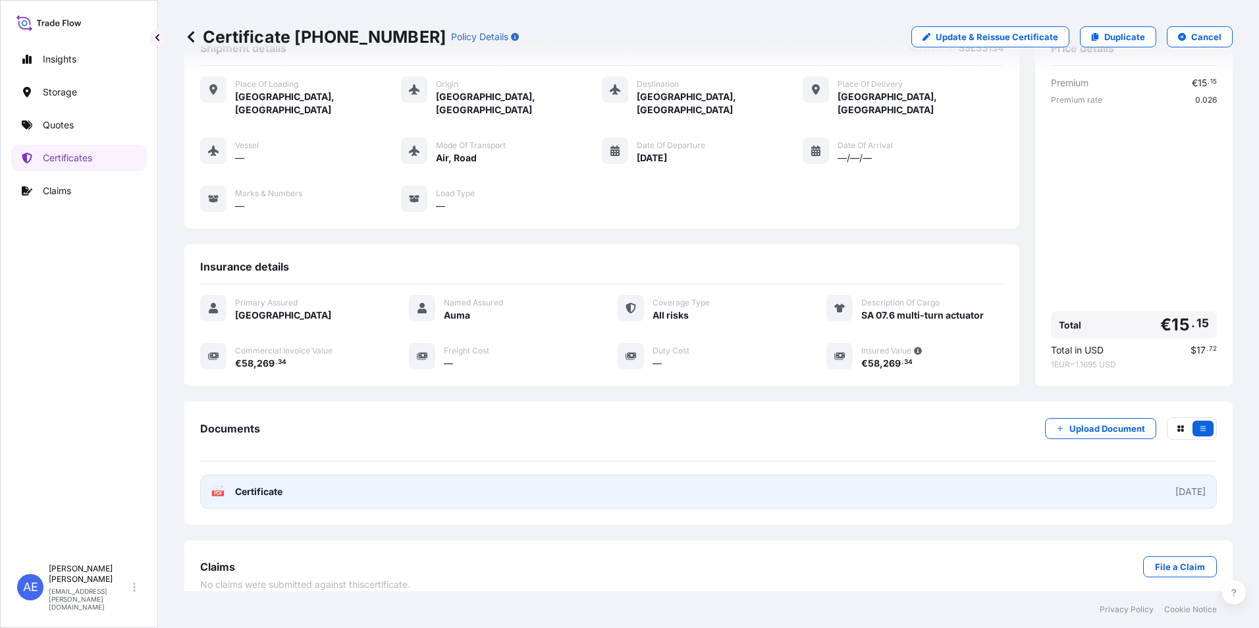
scroll to position [51, 0]
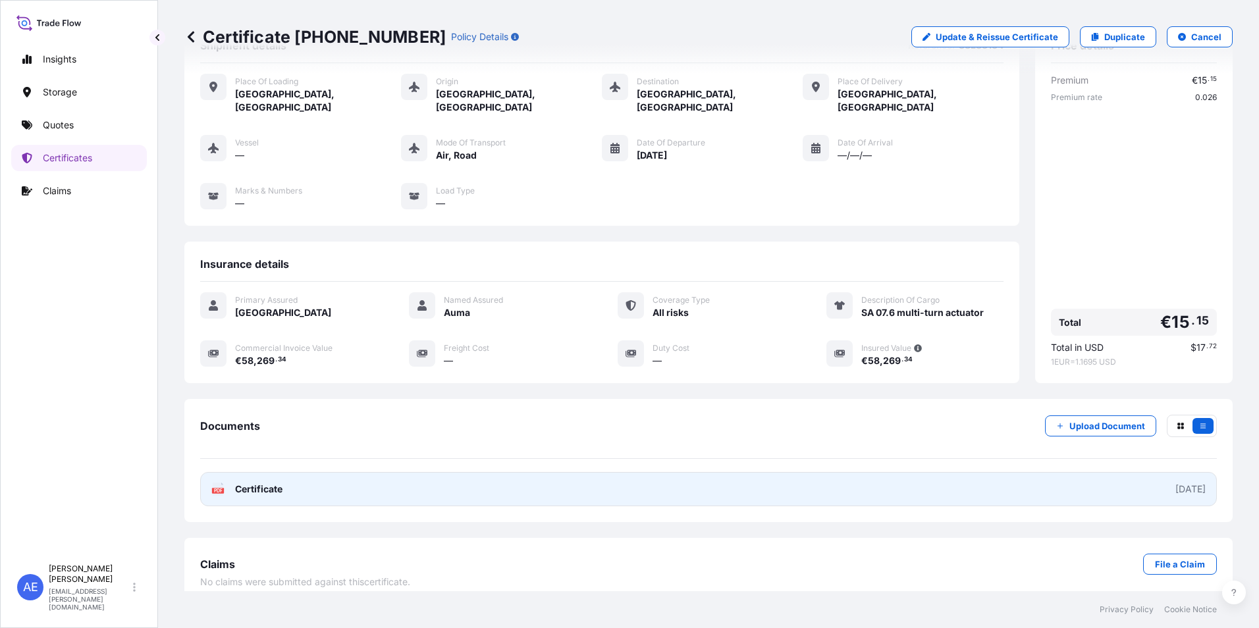
click at [601, 480] on link "PDF Certificate [DATE]" at bounding box center [708, 489] width 1017 height 34
